Goal: Information Seeking & Learning: Learn about a topic

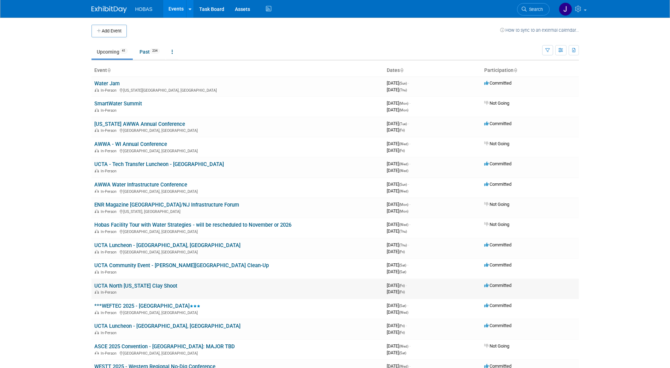
click at [152, 287] on link "UCTA North [US_STATE] Clay Shoot" at bounding box center [135, 286] width 83 height 6
click at [112, 84] on link "Water Jam" at bounding box center [106, 83] width 25 height 6
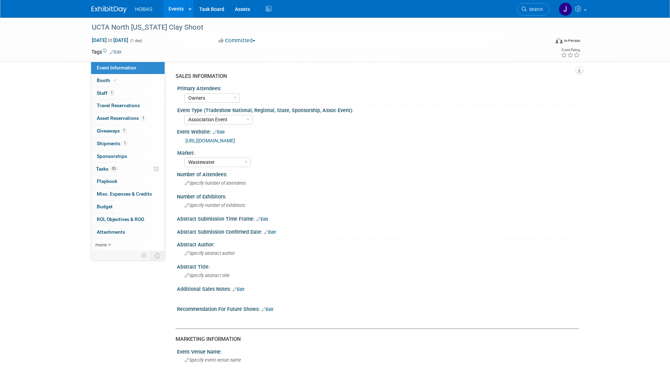
select select "Owners"
select select "Association Event"
select select "Wastewater"
select select "Exhibiting - Sales Managed - Minimal Marketing Involvement"
click at [111, 129] on span "Giveaways 1" at bounding box center [112, 131] width 30 height 6
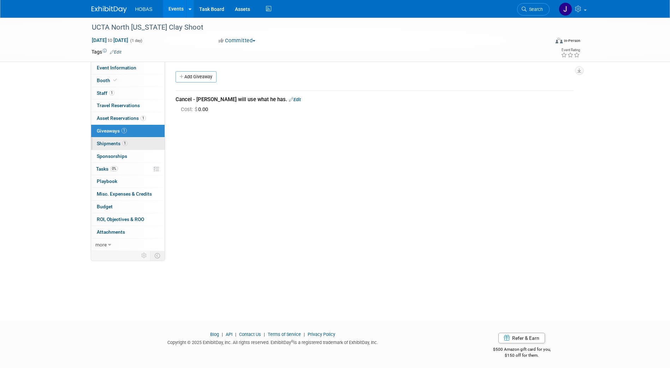
click at [106, 147] on link "1 Shipments 1" at bounding box center [127, 144] width 73 height 12
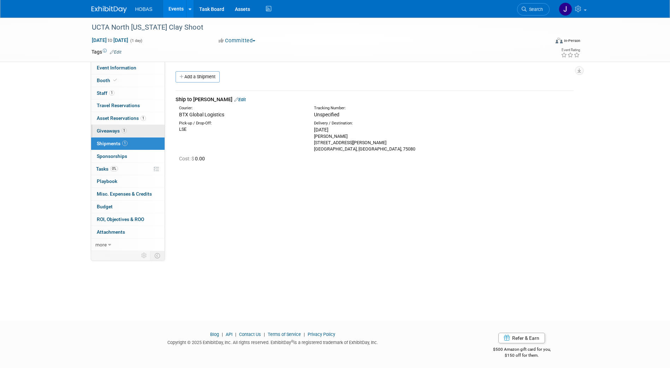
click at [109, 127] on link "1 Giveaways 1" at bounding box center [127, 131] width 73 height 12
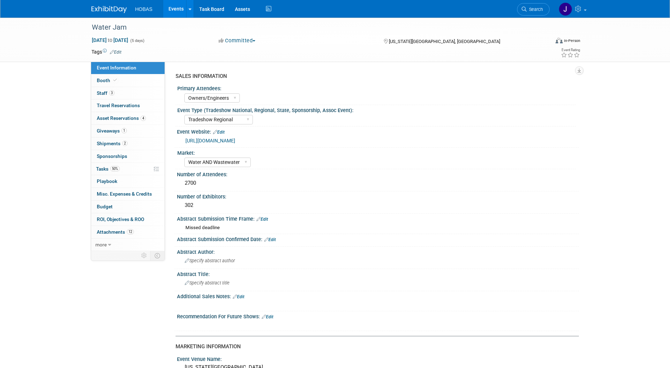
select select "Owners/Engineers"
select select "Tradeshow Regional"
select select "Water AND Wastewater"
select select "Exhibiting"
click at [117, 134] on link "1 Giveaways 1" at bounding box center [127, 131] width 73 height 12
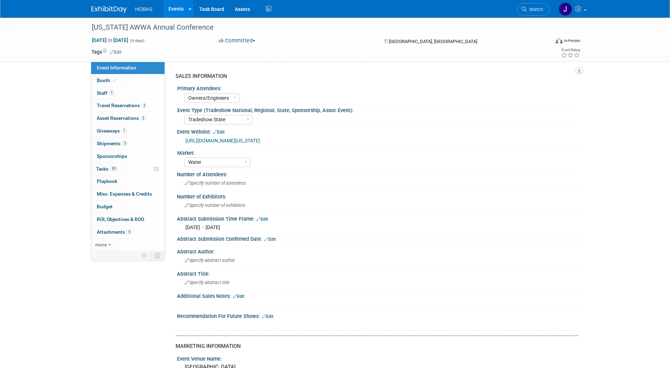
select select "Owners/Engineers"
select select "Tradeshow State"
select select "Water"
select select "Exhibiting"
click at [109, 131] on span "Giveaways 1" at bounding box center [112, 131] width 30 height 6
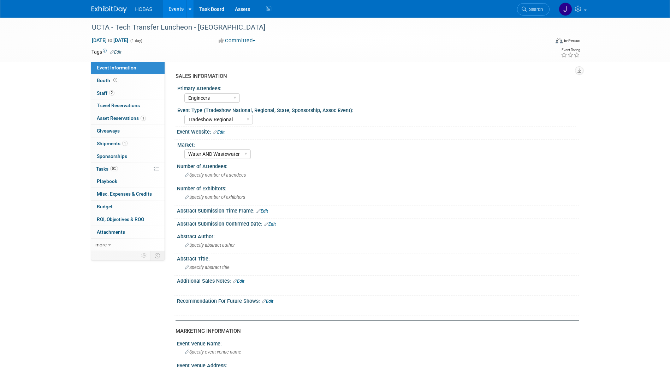
select select "Engineers"
select select "Tradeshow Regional"
select select "Water AND Wastewater"
select select "Exhibiting - Sales Managed - Minimal Marketing Involvement"
click at [107, 146] on span "Shipments 1" at bounding box center [112, 144] width 31 height 6
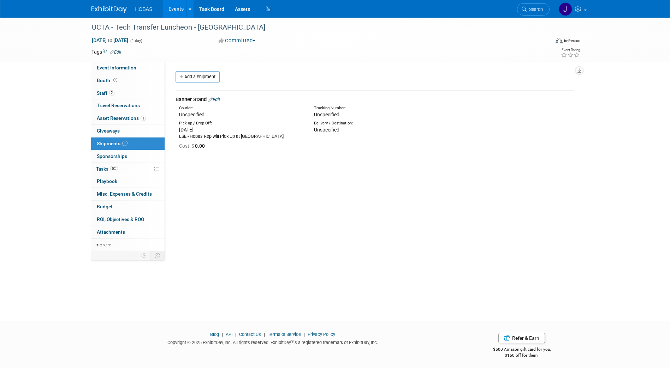
click at [254, 165] on div "SALES INFORMATION Primary Attendees: Owners Engineers Contractors Owners/Engine…" at bounding box center [372, 157] width 414 height 190
click at [104, 126] on link "0 Giveaways 0" at bounding box center [127, 131] width 73 height 12
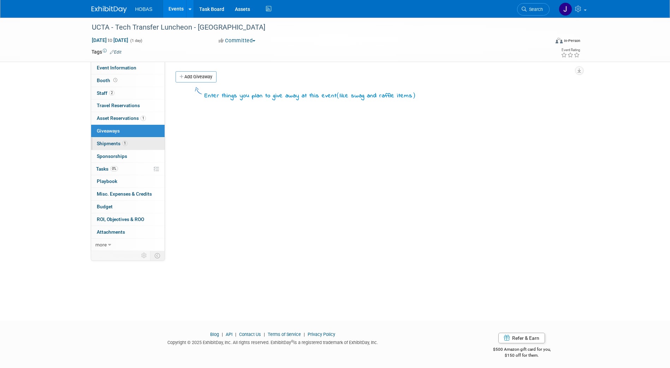
click at [108, 143] on span "Shipments 1" at bounding box center [112, 144] width 31 height 6
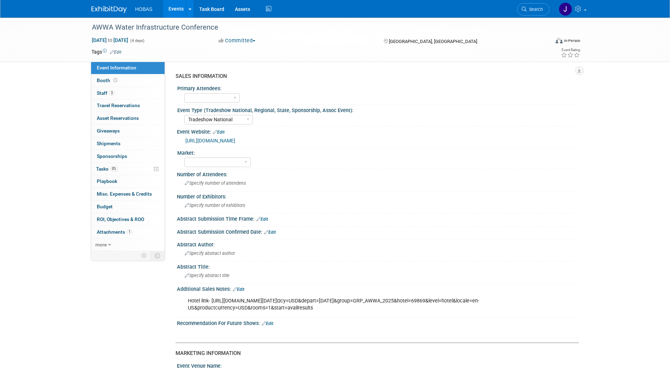
select select "Tradeshow National"
select select "Attending only"
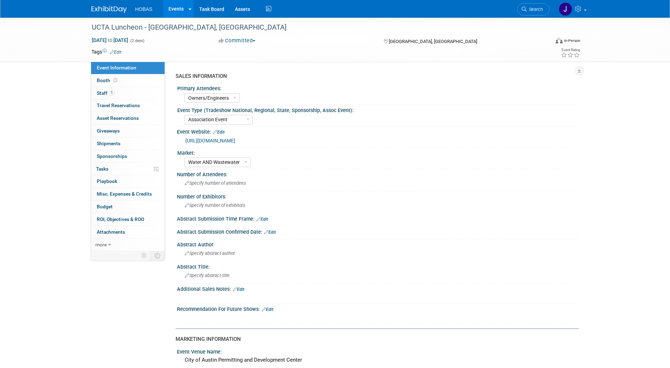
select select "Owners/Engineers"
select select "Association Event"
select select "Water AND Wastewater"
select select "Attending only"
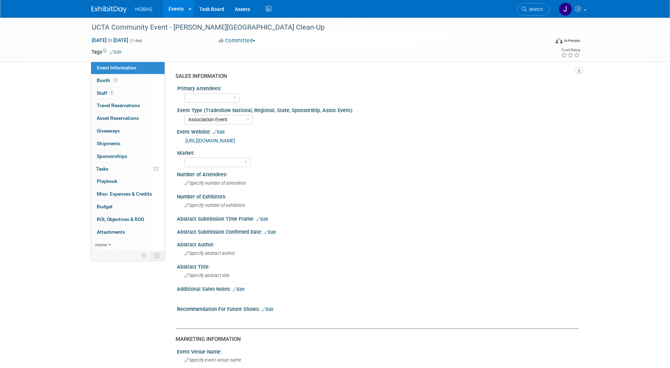
select select "Association Event"
select select "Attending only"
